Goal: Information Seeking & Learning: Find specific page/section

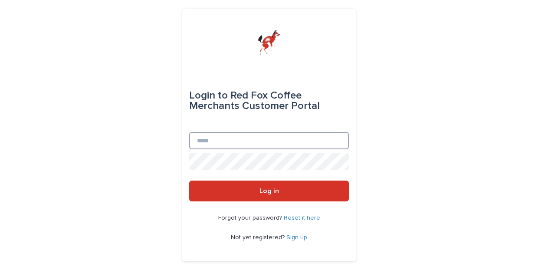
type input "**********"
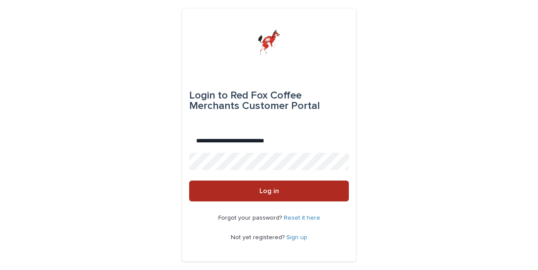
click at [247, 191] on button "Log in" at bounding box center [269, 190] width 160 height 21
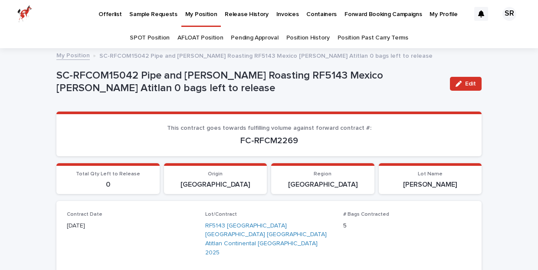
click at [314, 36] on link "Position History" at bounding box center [307, 38] width 43 height 20
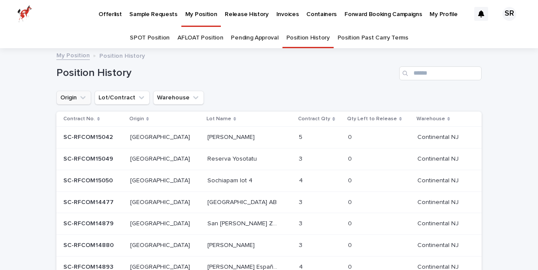
click at [86, 99] on icon "Origin" at bounding box center [83, 97] width 9 height 9
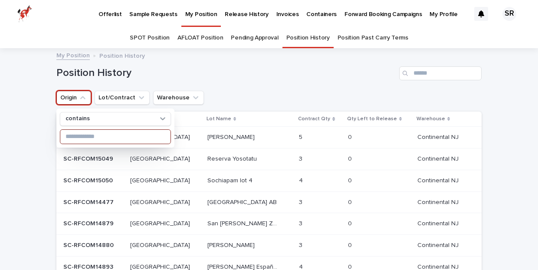
click at [94, 140] on input at bounding box center [115, 137] width 110 height 14
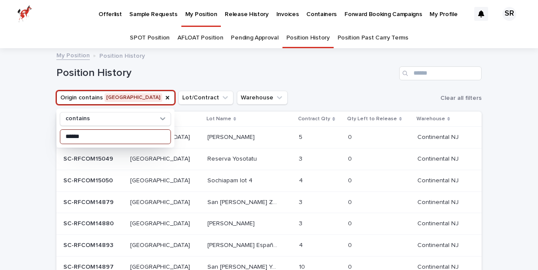
type input "******"
click at [281, 86] on div "Position History Add New" at bounding box center [268, 70] width 425 height 42
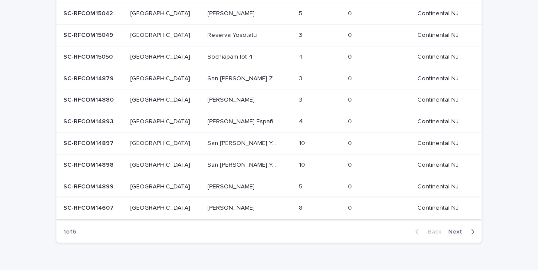
scroll to position [129, 0]
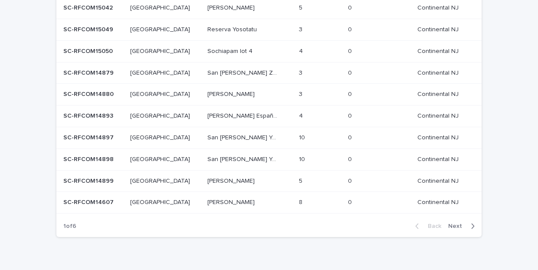
click at [455, 223] on span "Next" at bounding box center [457, 226] width 19 height 6
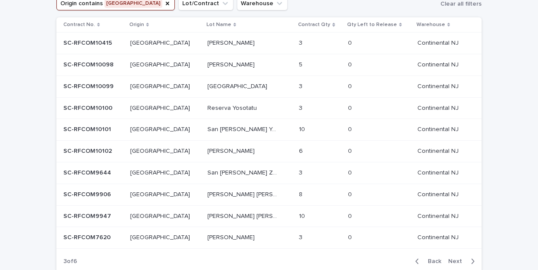
scroll to position [79, 0]
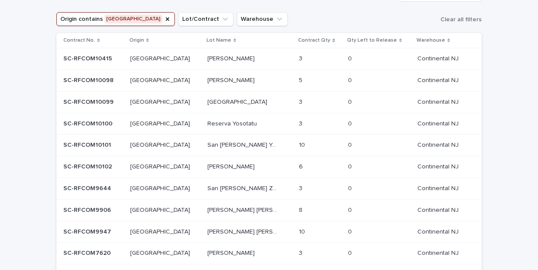
click at [207, 80] on p "Santiago Atitlan" at bounding box center [231, 79] width 49 height 9
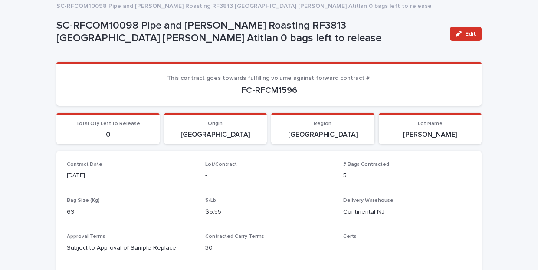
scroll to position [74, 0]
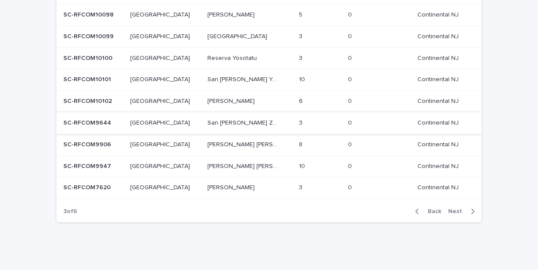
scroll to position [143, 0]
click at [453, 209] on span "Next" at bounding box center [457, 212] width 19 height 6
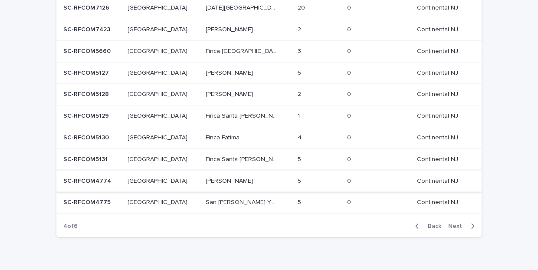
scroll to position [136, 0]
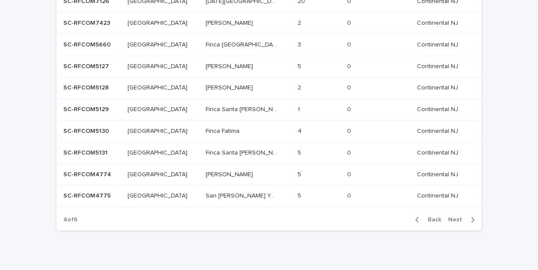
click at [206, 66] on p "Santiago Atitlan" at bounding box center [230, 65] width 49 height 9
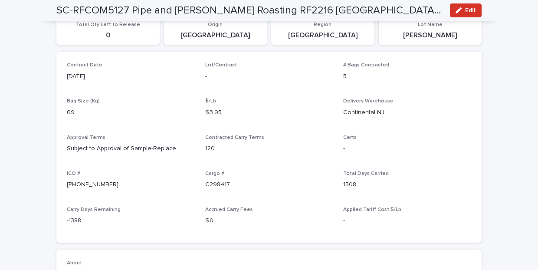
scroll to position [94, 0]
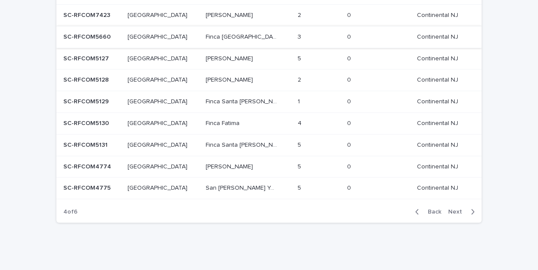
scroll to position [143, 0]
click at [455, 209] on span "Next" at bounding box center [457, 212] width 19 height 6
click at [206, 16] on p "Santiago Atitlan" at bounding box center [230, 14] width 49 height 9
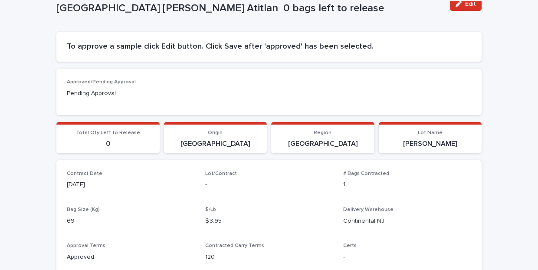
scroll to position [70, 0]
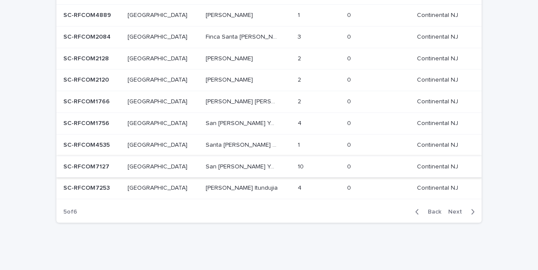
scroll to position [143, 0]
click at [457, 209] on span "Next" at bounding box center [457, 212] width 19 height 6
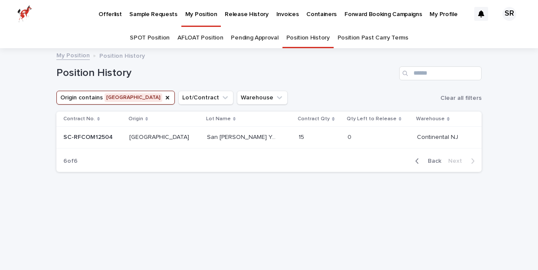
click at [436, 159] on span "Back" at bounding box center [431, 161] width 19 height 6
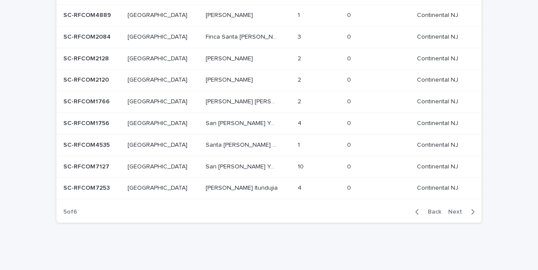
scroll to position [143, 0]
click at [417, 211] on icon "button" at bounding box center [417, 212] width 4 height 8
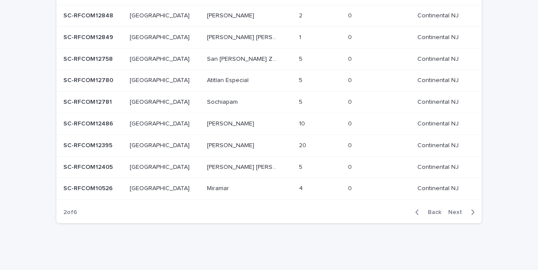
click at [417, 211] on icon "button" at bounding box center [417, 212] width 4 height 8
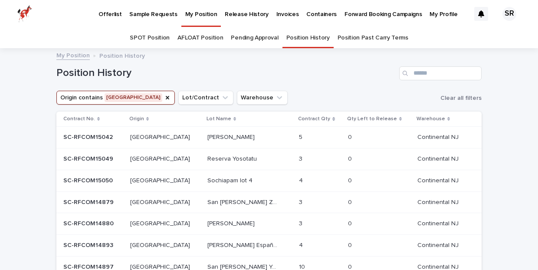
click at [207, 137] on p "Santiago Atitlan" at bounding box center [231, 136] width 49 height 9
